Goal: Information Seeking & Learning: Learn about a topic

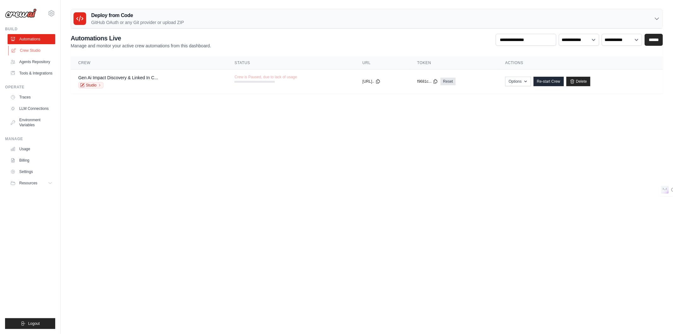
click at [33, 50] on link "Crew Studio" at bounding box center [32, 50] width 48 height 10
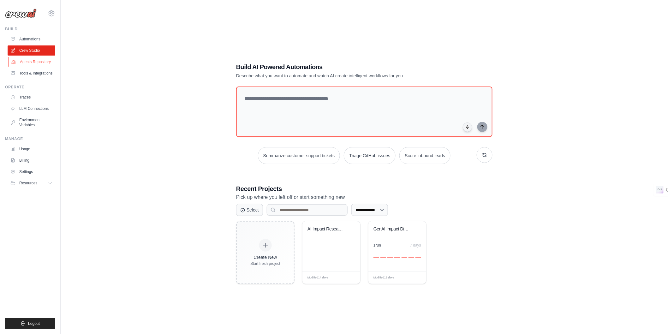
click at [40, 61] on link "Agents Repository" at bounding box center [32, 62] width 48 height 10
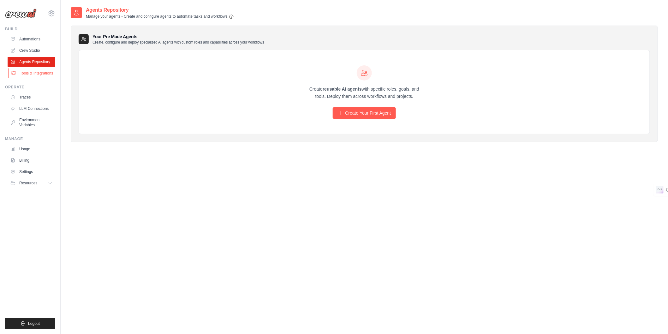
click at [35, 76] on link "Tools & Integrations" at bounding box center [32, 73] width 48 height 10
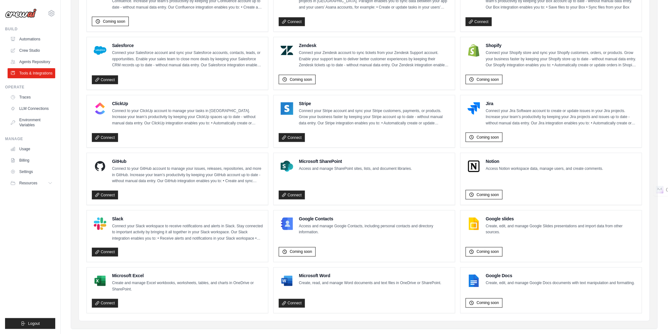
scroll to position [269, 0]
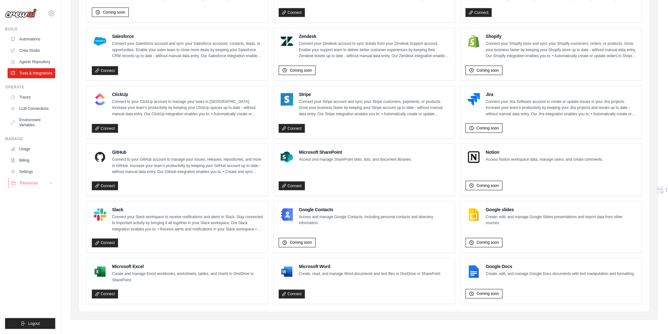
click at [48, 184] on icon at bounding box center [50, 182] width 5 height 5
click at [34, 223] on span "Video Tutorials" at bounding box center [34, 224] width 25 height 5
